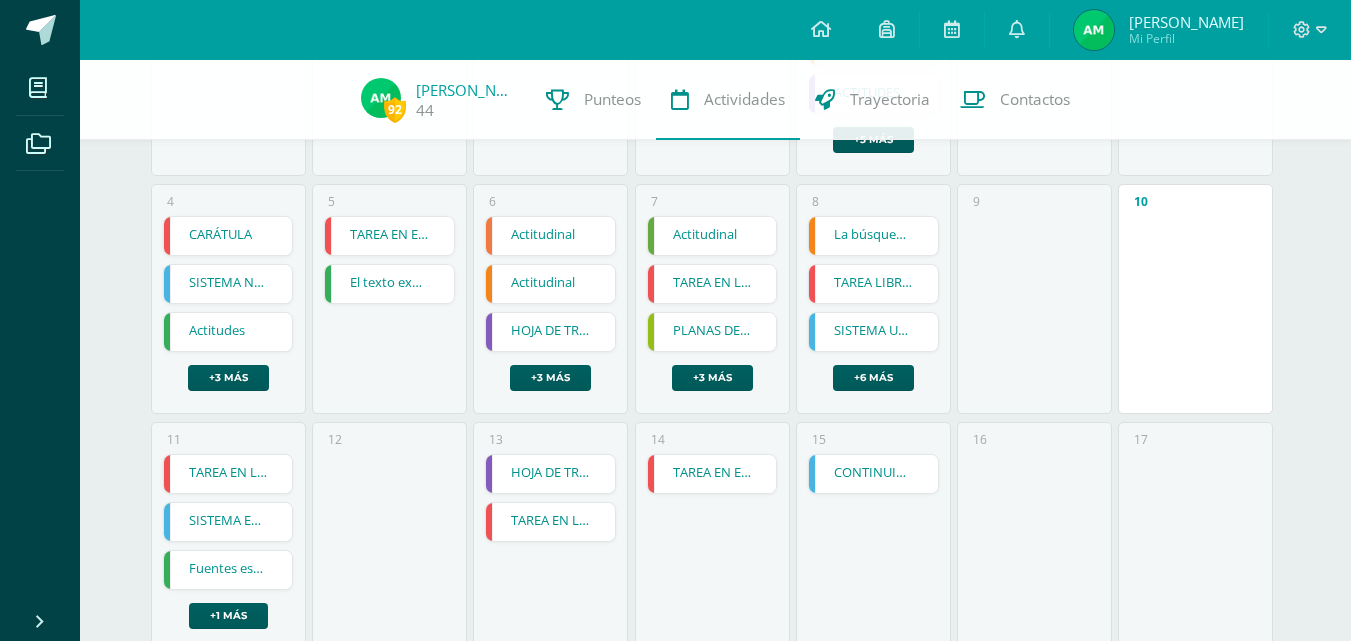
scroll to position [400, 0]
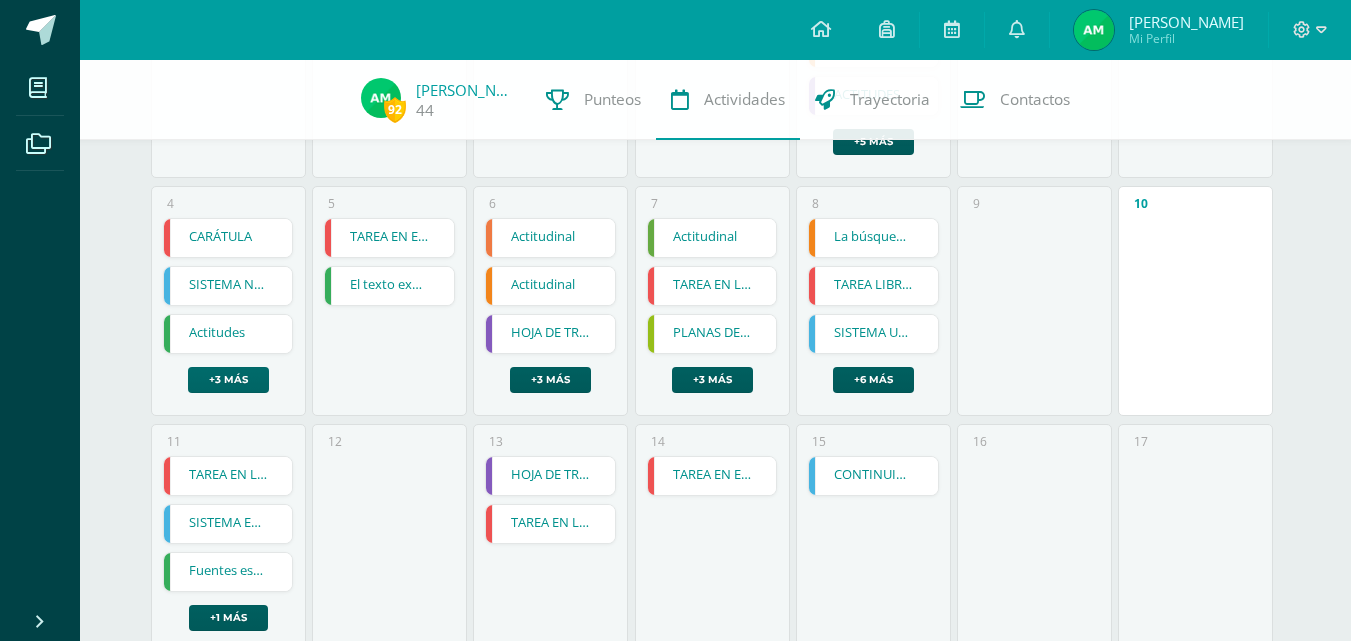
click at [249, 373] on link "+3 más" at bounding box center [228, 380] width 81 height 26
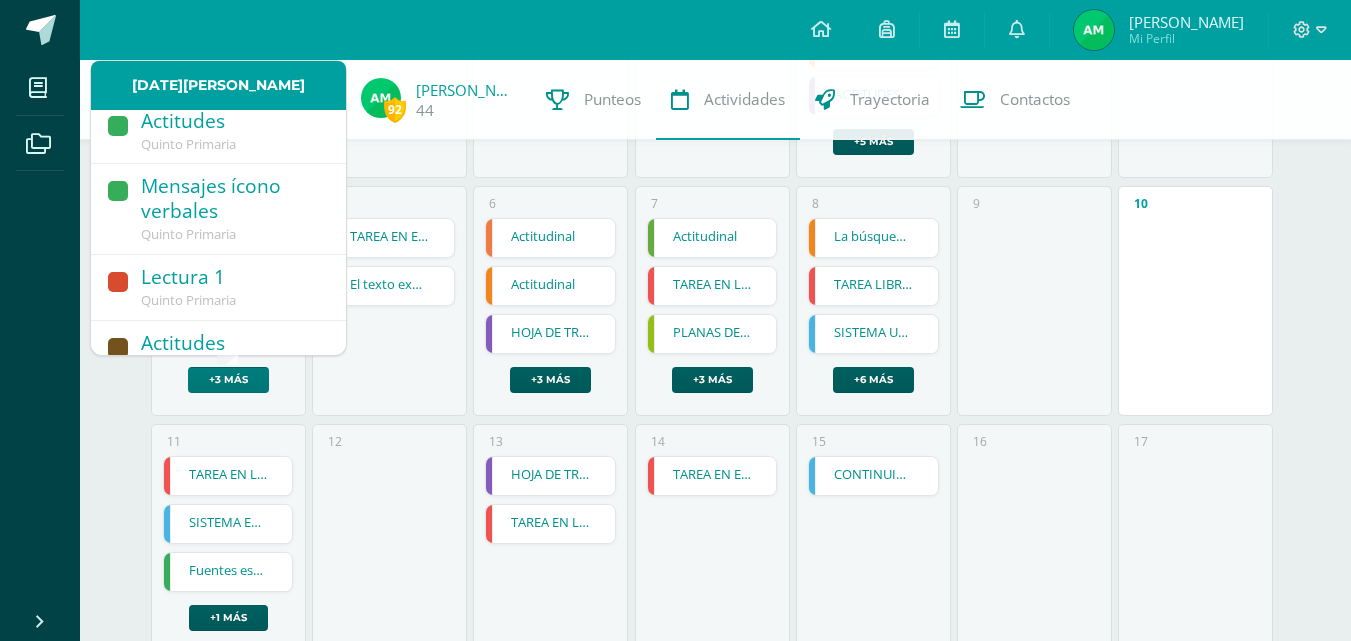
scroll to position [223, 0]
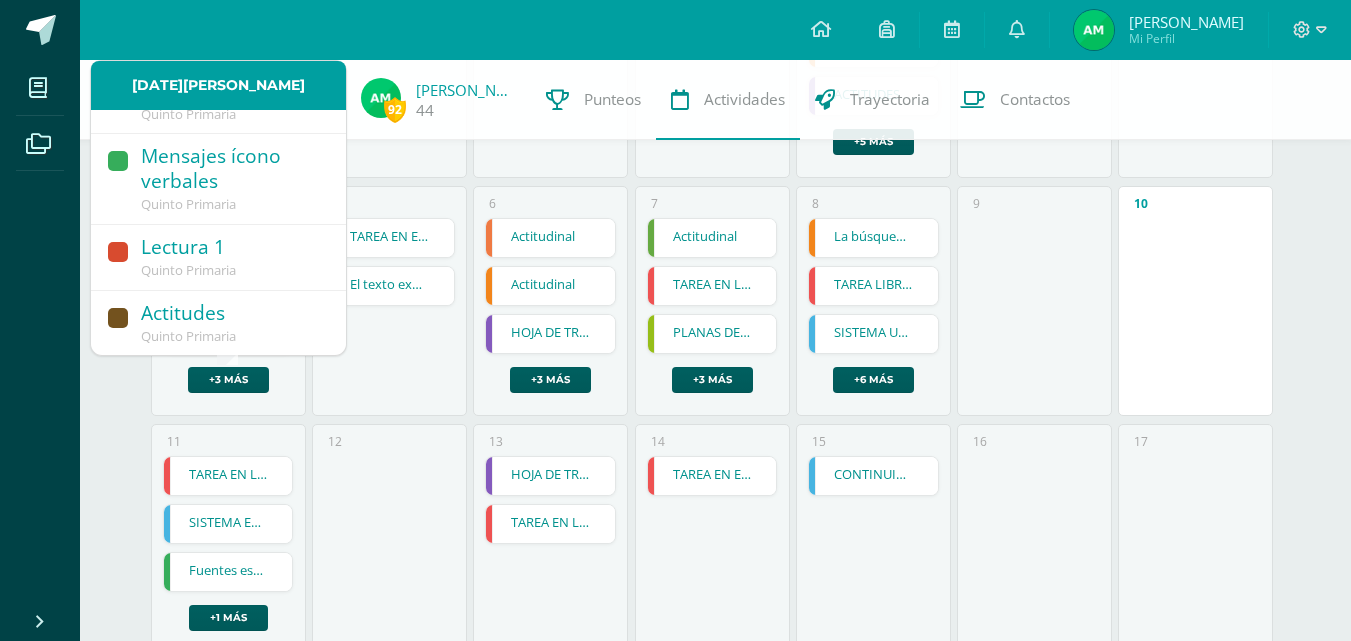
click at [234, 257] on div "Lectura 1" at bounding box center [233, 248] width 185 height 27
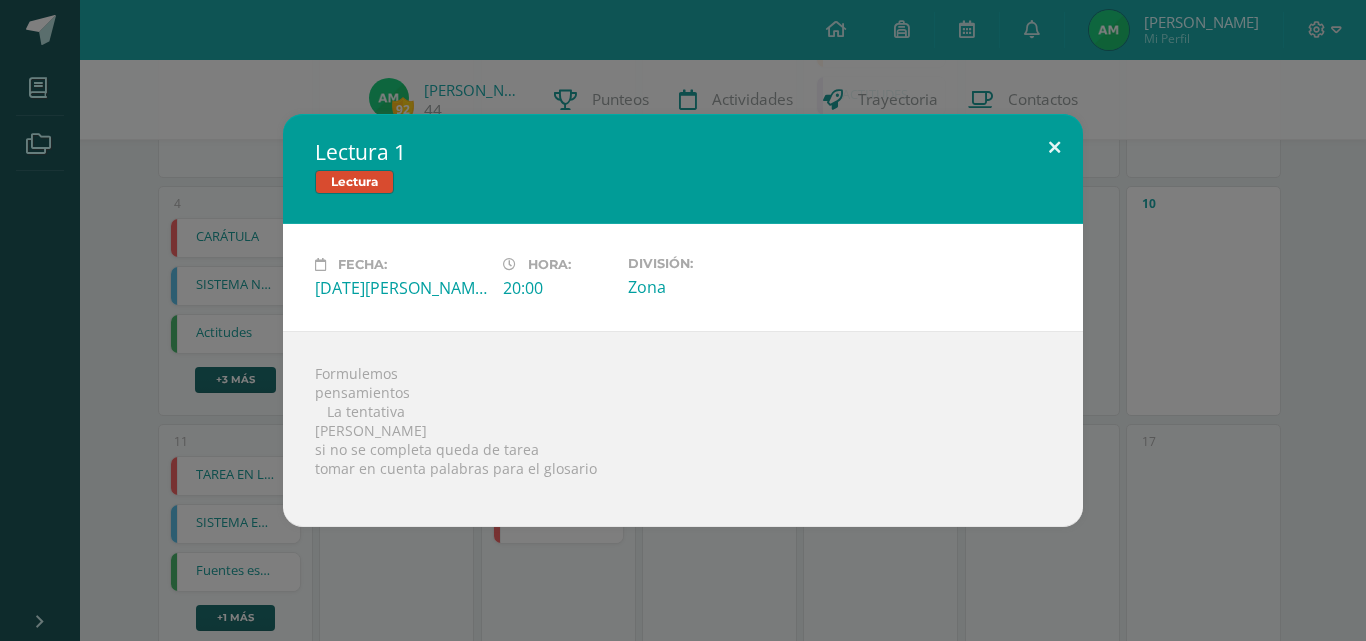
click at [1048, 132] on button at bounding box center [1054, 148] width 57 height 68
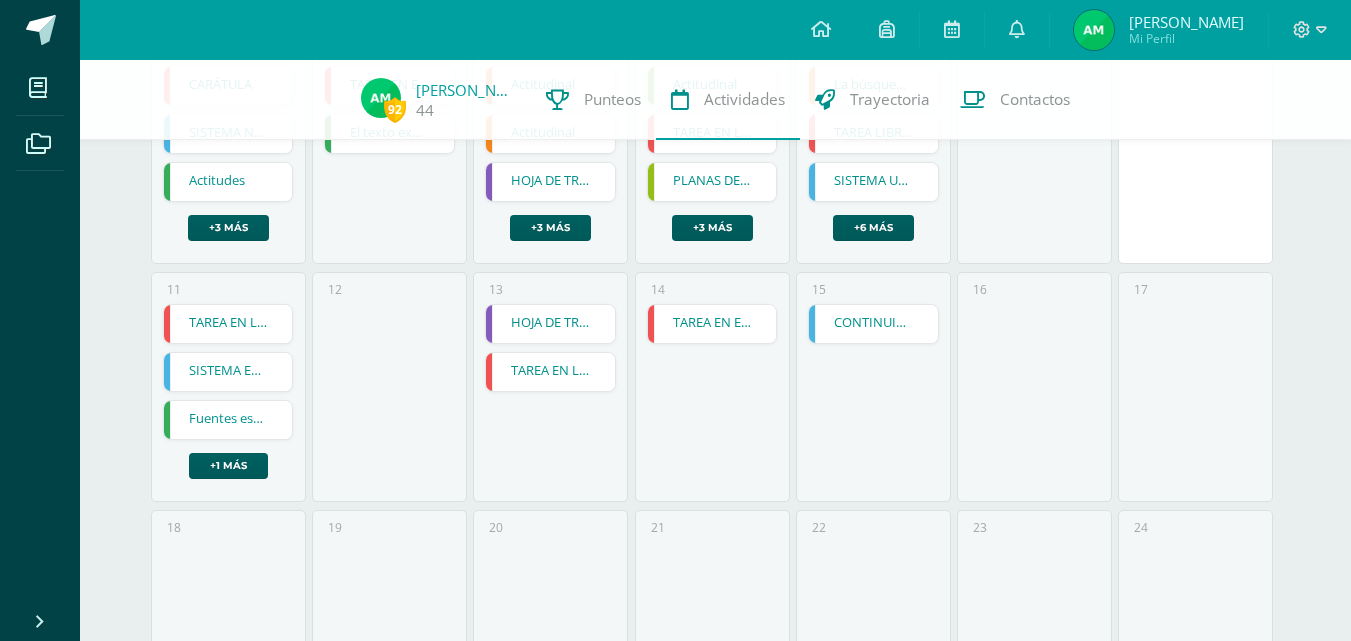
scroll to position [600, 0]
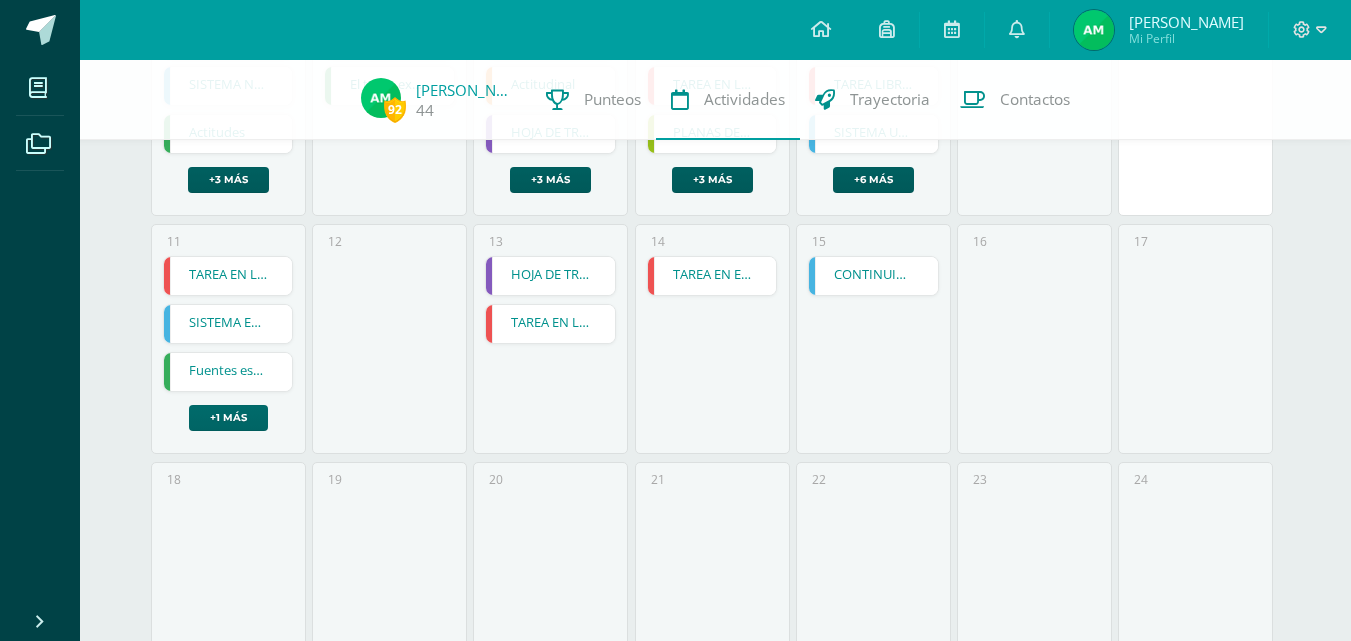
click at [216, 424] on link "+1 más" at bounding box center [228, 418] width 79 height 26
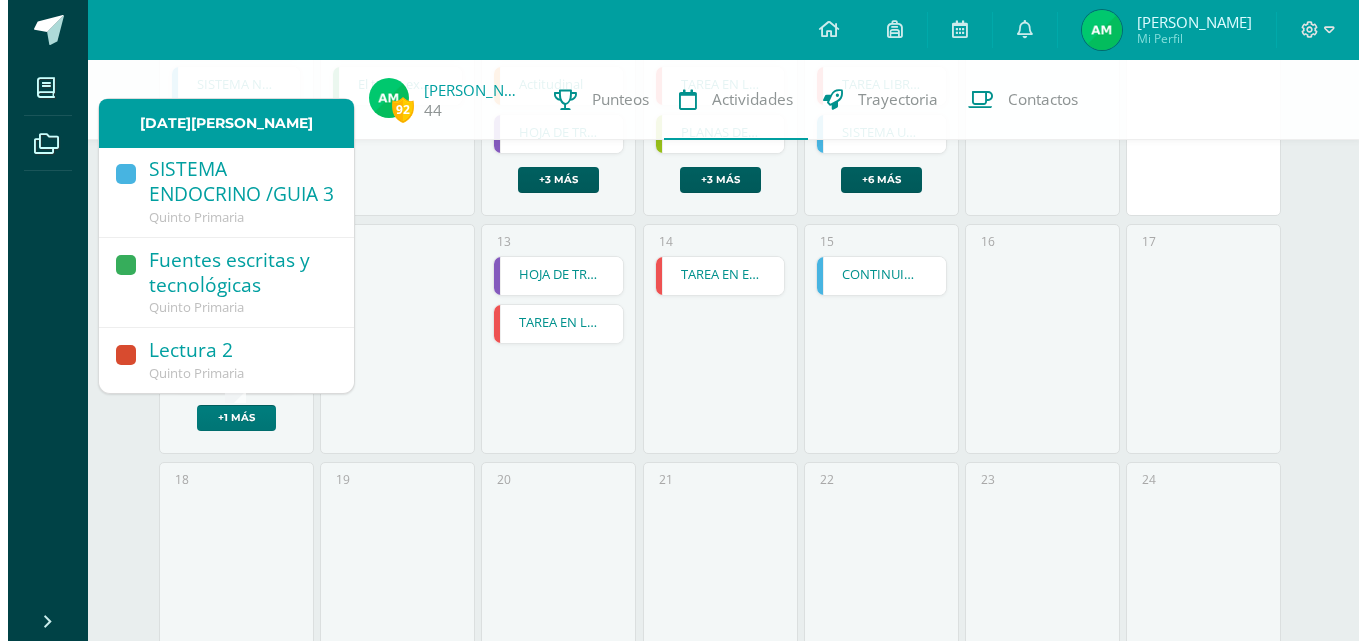
scroll to position [117, 0]
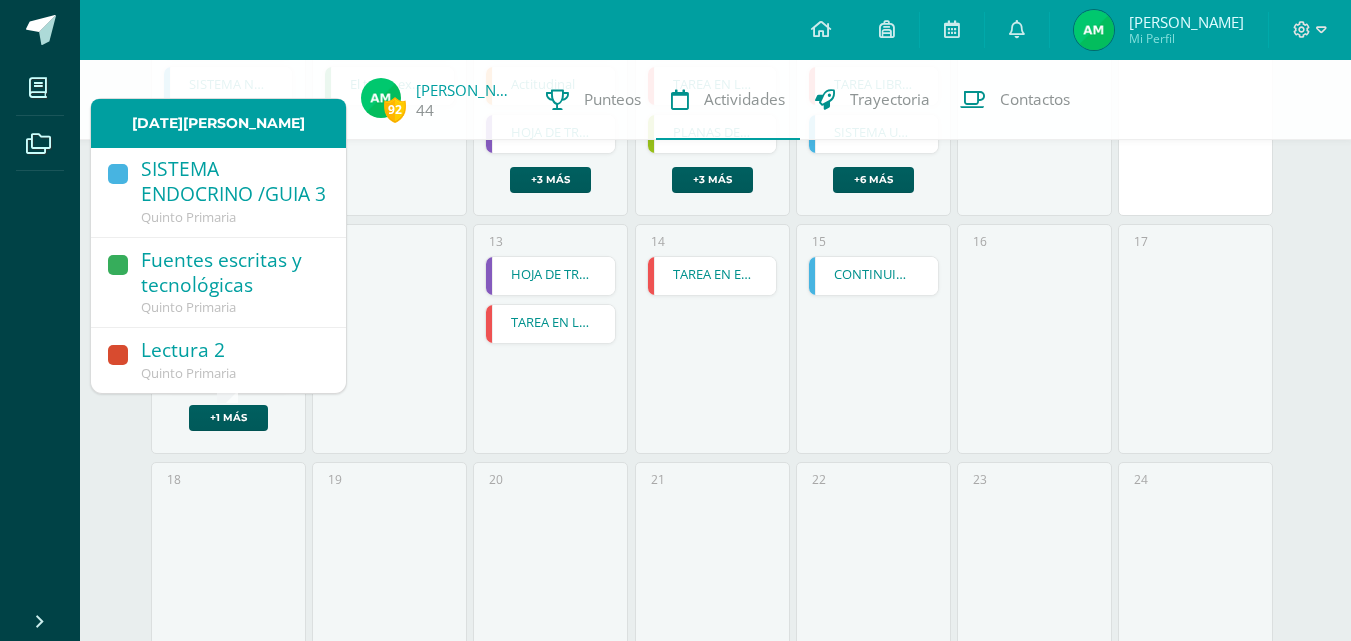
click at [234, 344] on div "Lectura 2" at bounding box center [233, 351] width 185 height 27
